Goal: Information Seeking & Learning: Learn about a topic

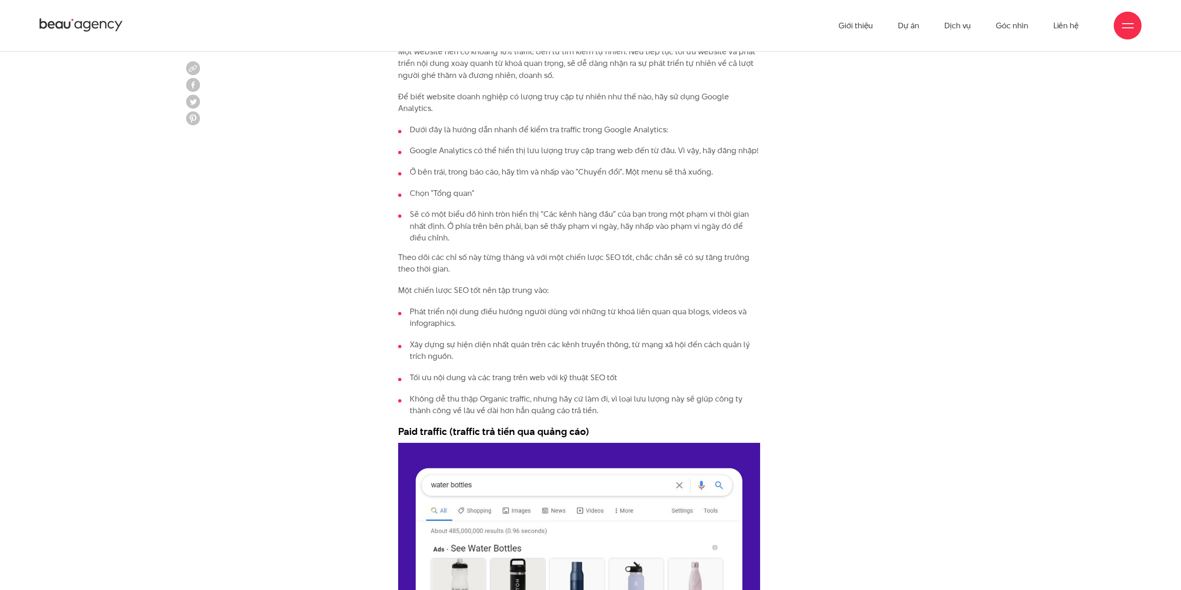
scroll to position [1902, 0]
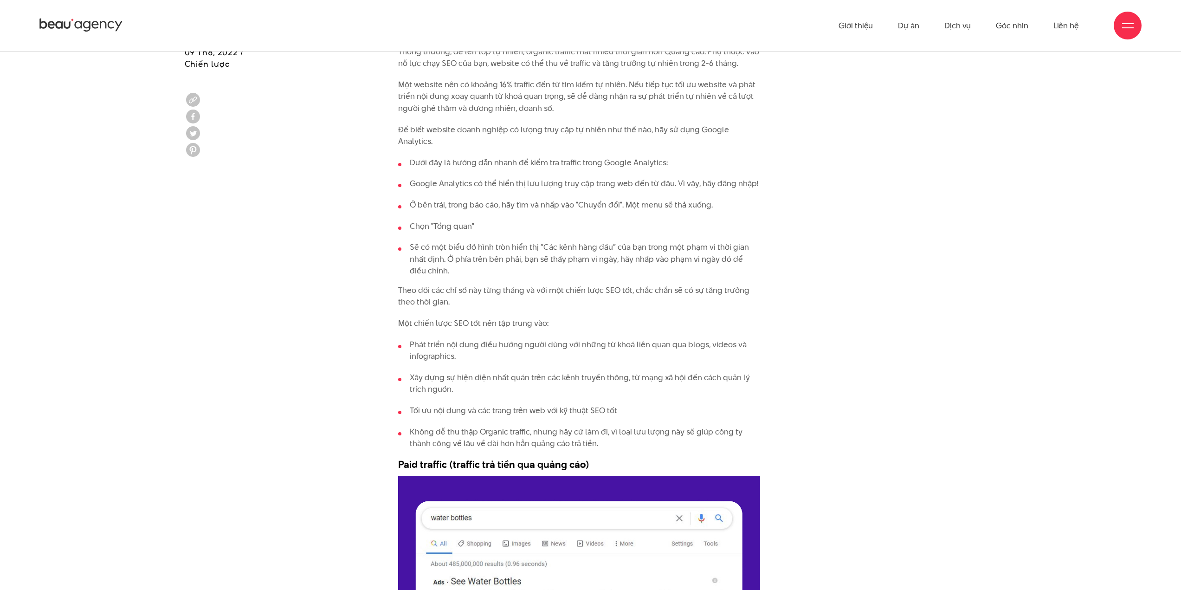
click at [458, 345] on li "Phát triển nội dung điều hướng người dùng với những từ khoá liên quan qua blogs…" at bounding box center [579, 351] width 362 height 24
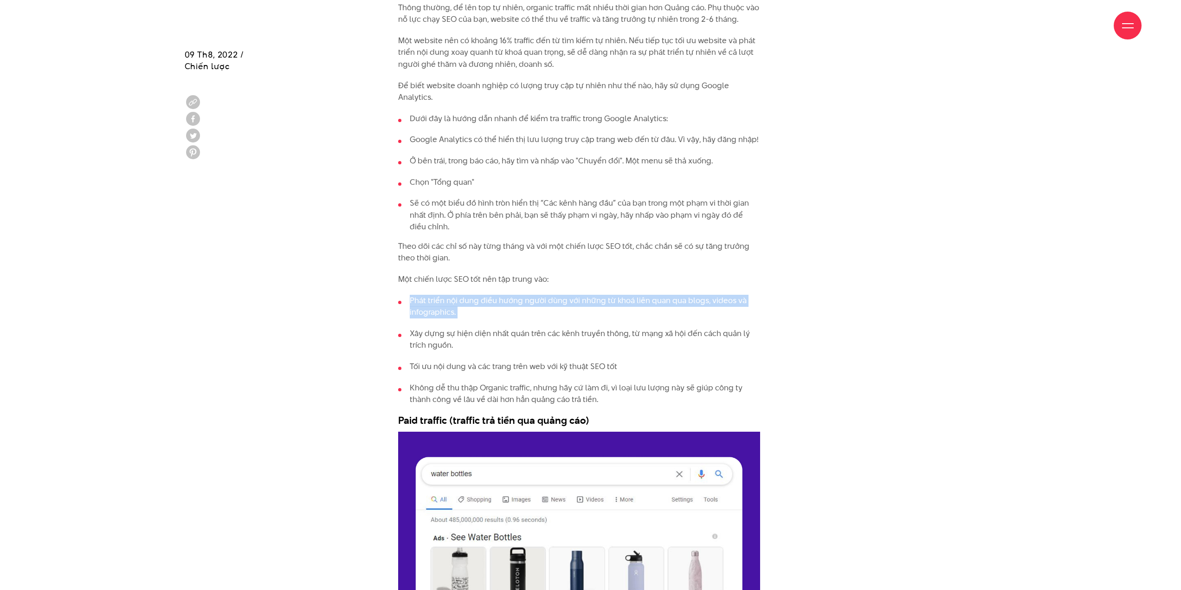
scroll to position [1949, 0]
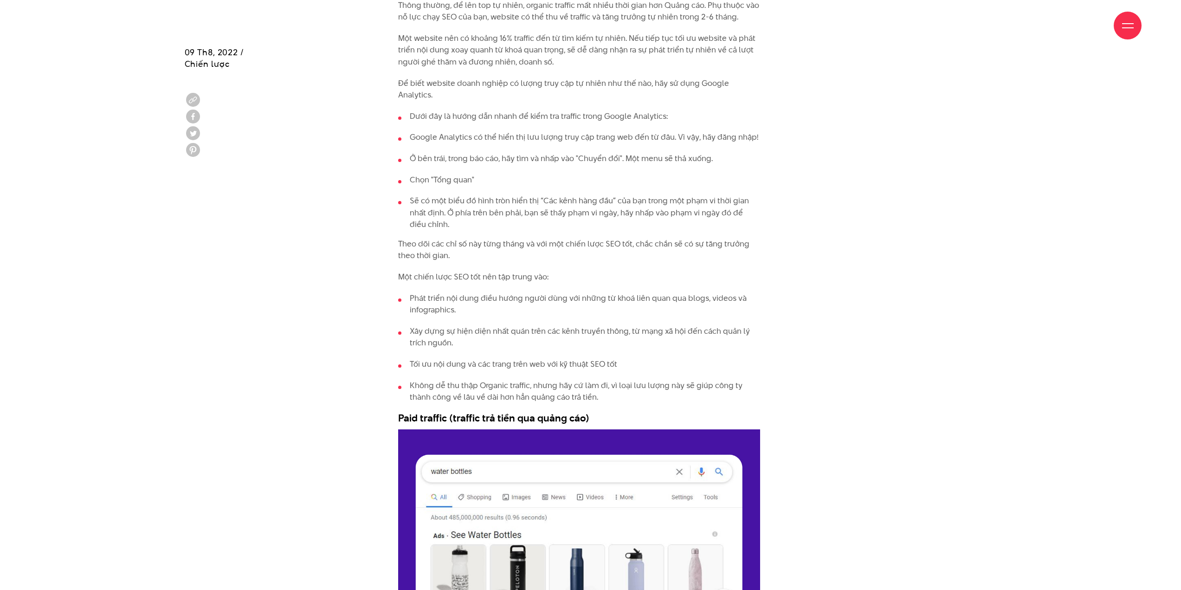
click at [448, 332] on li "Xây dựng sự hiện diện nhất quán trên các kênh truyền thông, từ mạng xã hội đến …" at bounding box center [579, 337] width 362 height 24
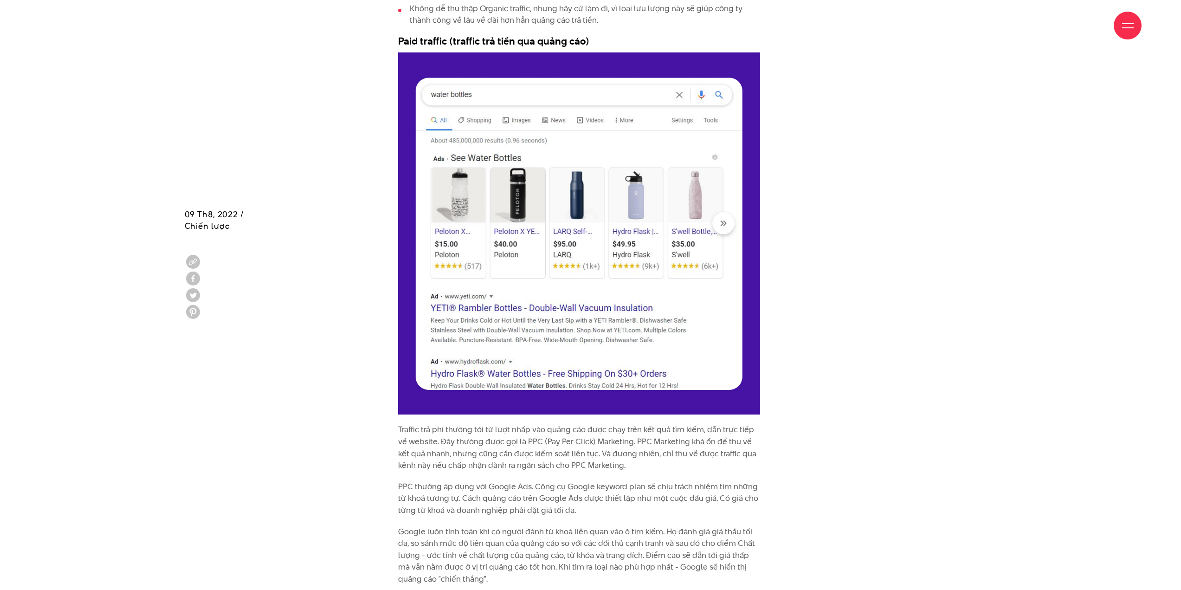
scroll to position [2506, 0]
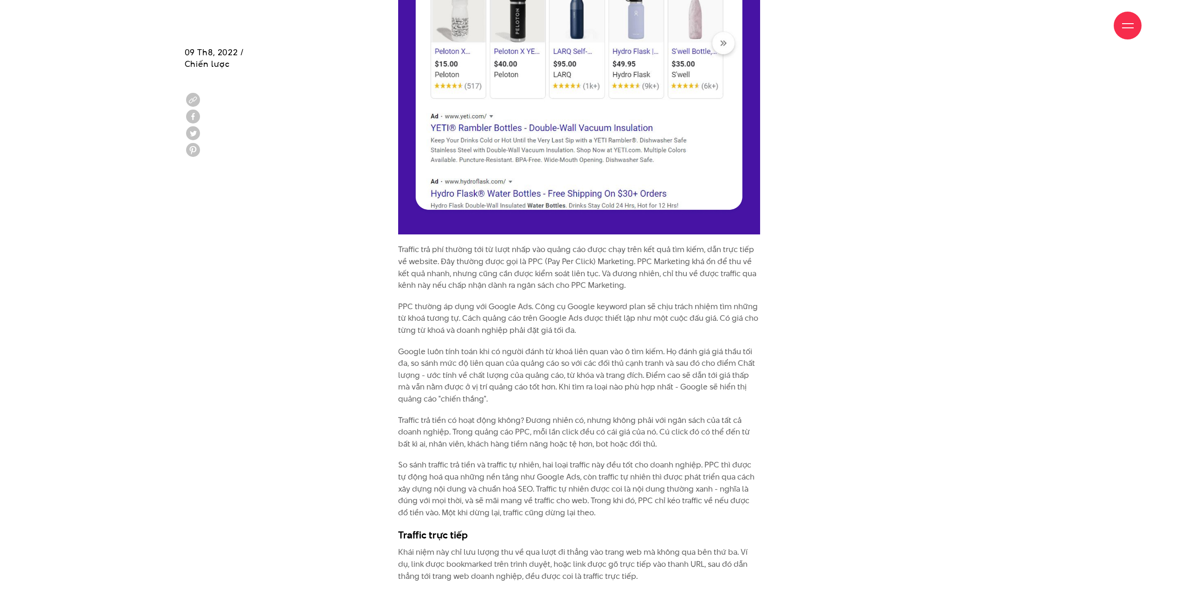
click at [462, 267] on p "Traffic trả phí thường tới từ lượt nhấp vào quảng cáo được chạy trên kết quả tì…" at bounding box center [579, 267] width 362 height 47
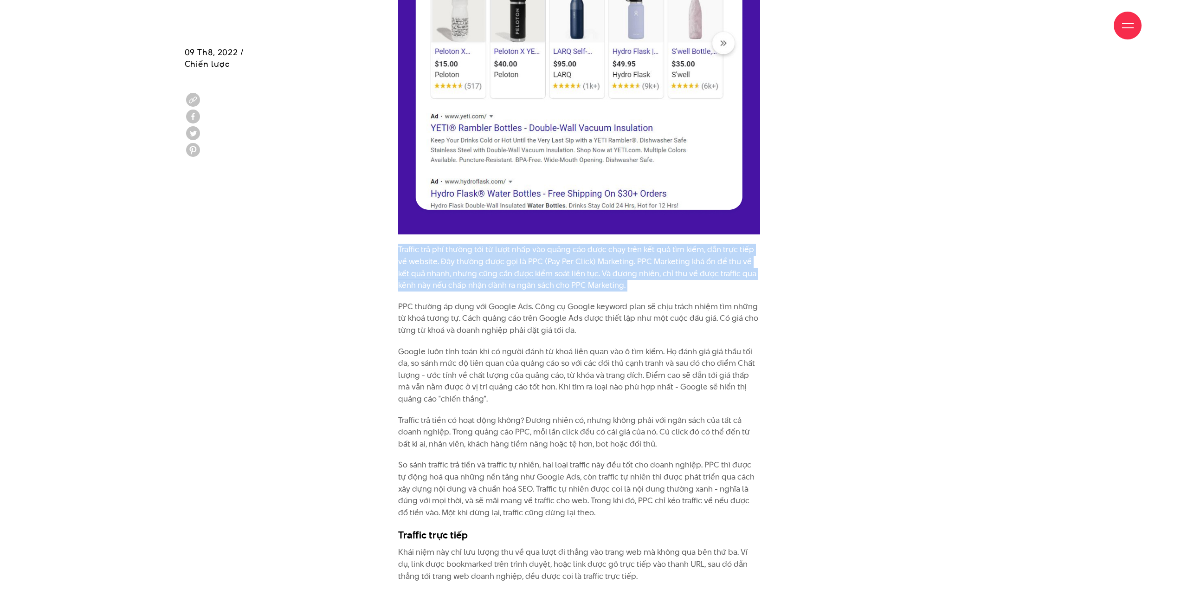
click at [462, 267] on p "Traffic trả phí thường tới từ lượt nhấp vào quảng cáo được chạy trên kết quả tì…" at bounding box center [579, 267] width 362 height 47
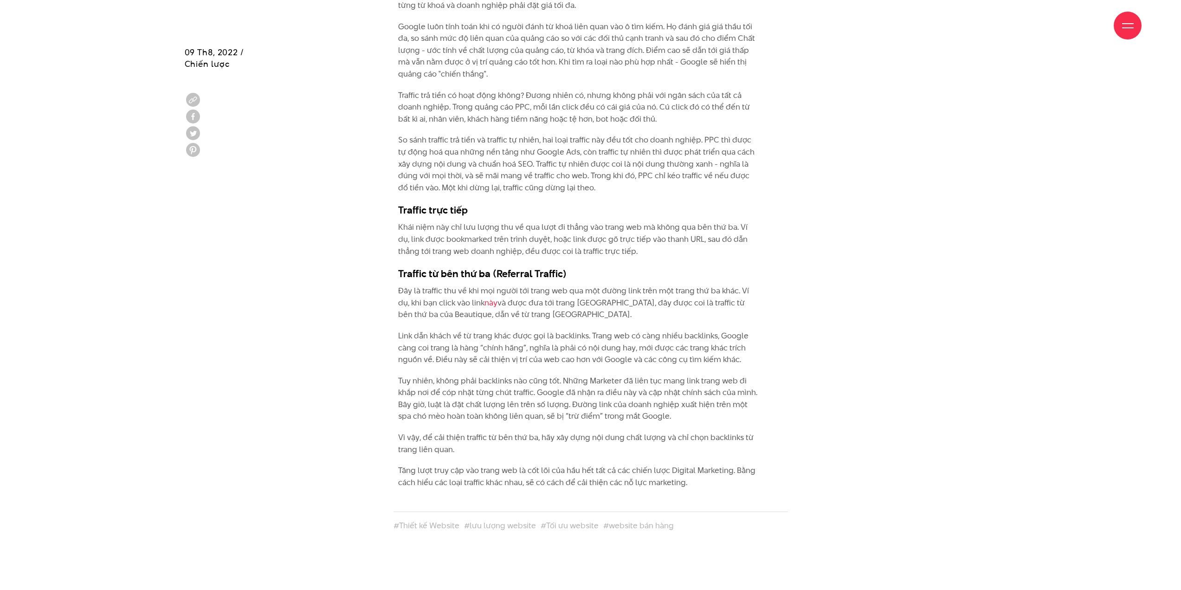
scroll to position [3109, 0]
